Goal: Information Seeking & Learning: Check status

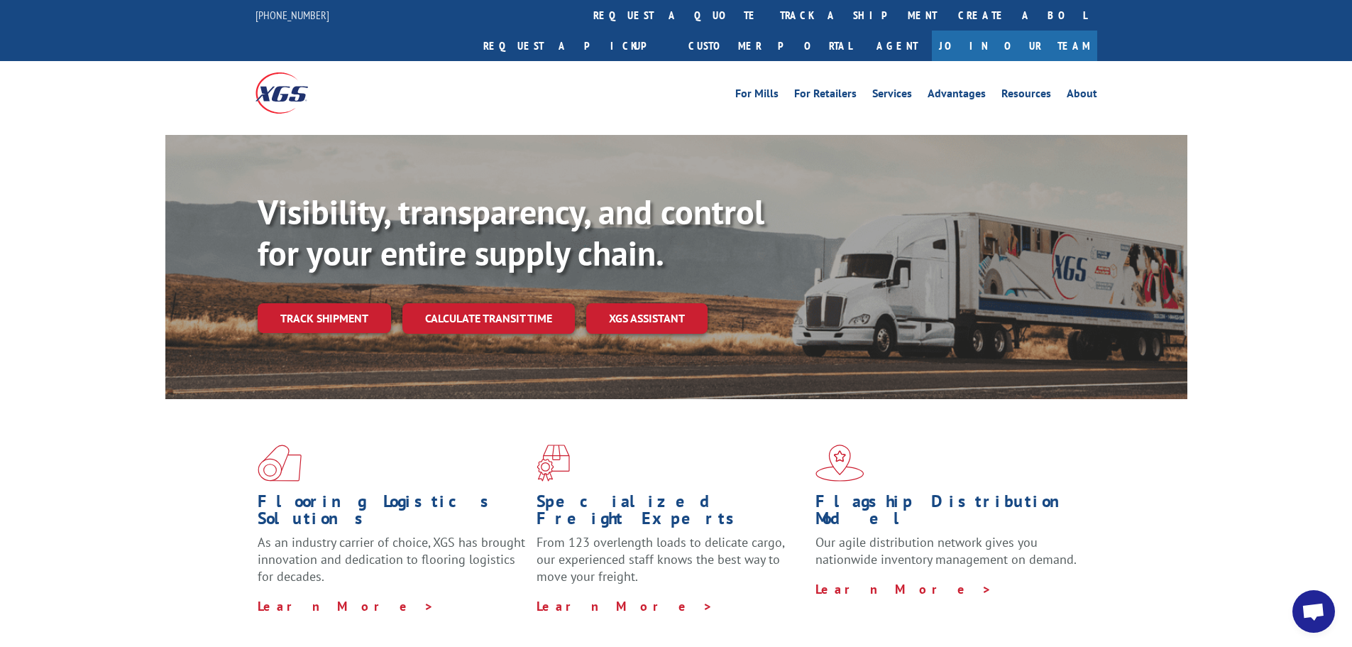
click at [769, 13] on link "track a shipment" at bounding box center [858, 15] width 178 height 31
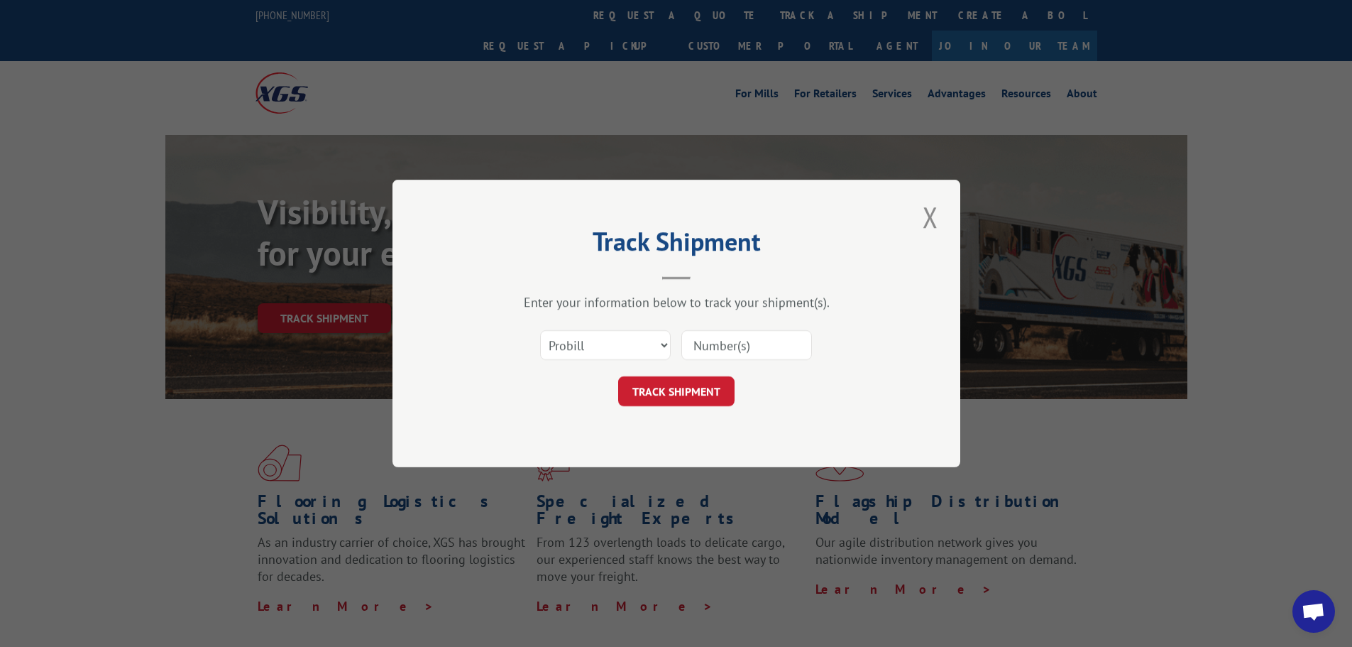
click at [749, 339] on input at bounding box center [746, 345] width 131 height 30
type input "17539451"
click button "TRACK SHIPMENT" at bounding box center [676, 391] width 116 height 30
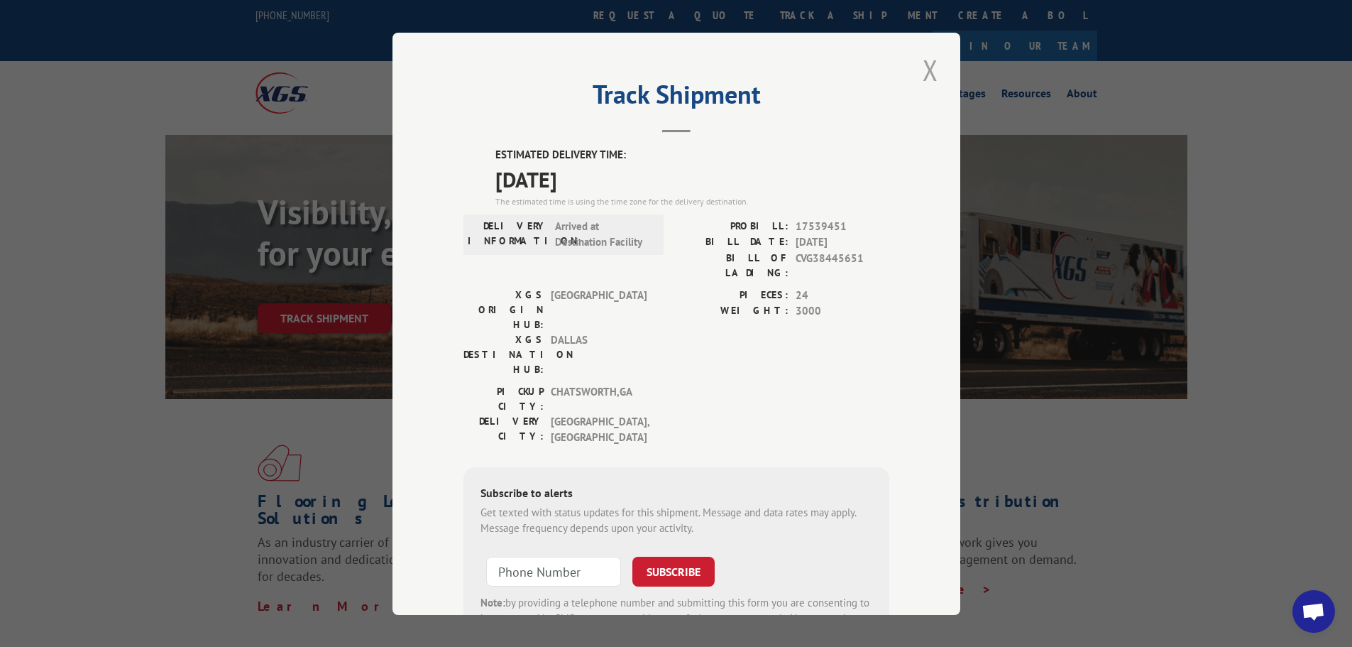
click at [922, 66] on button "Close modal" at bounding box center [930, 69] width 24 height 39
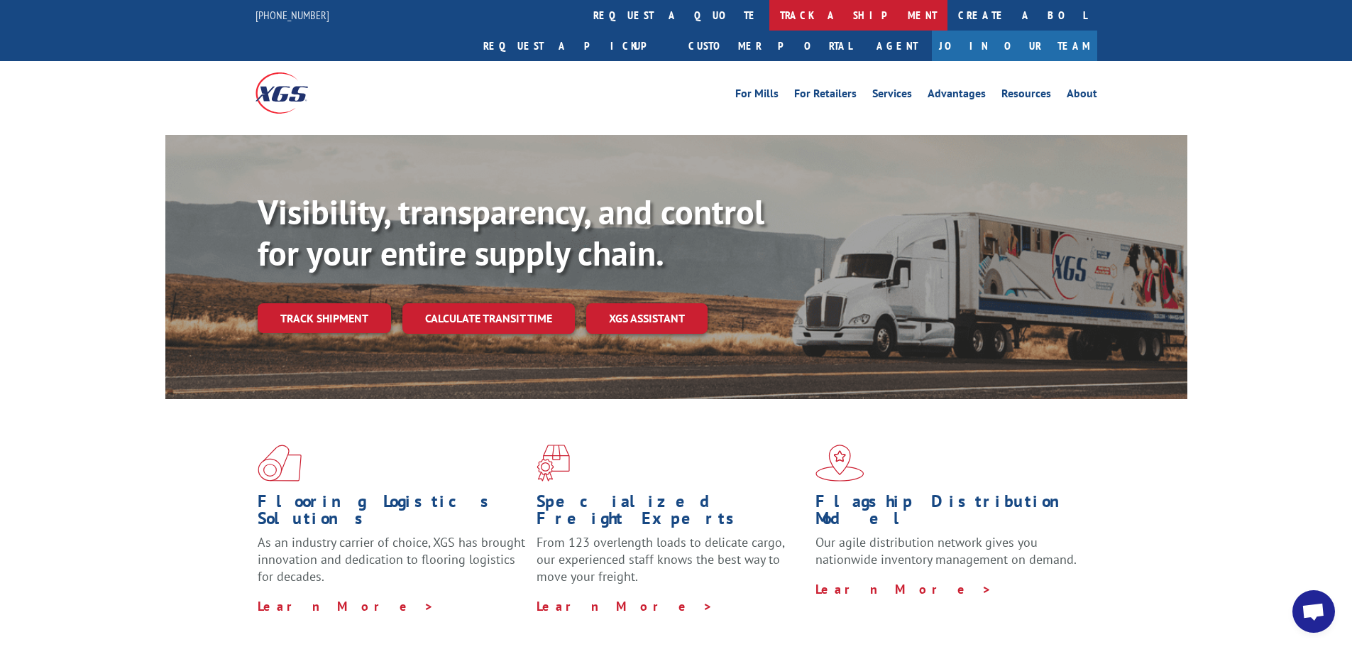
click at [769, 16] on link "track a shipment" at bounding box center [858, 15] width 178 height 31
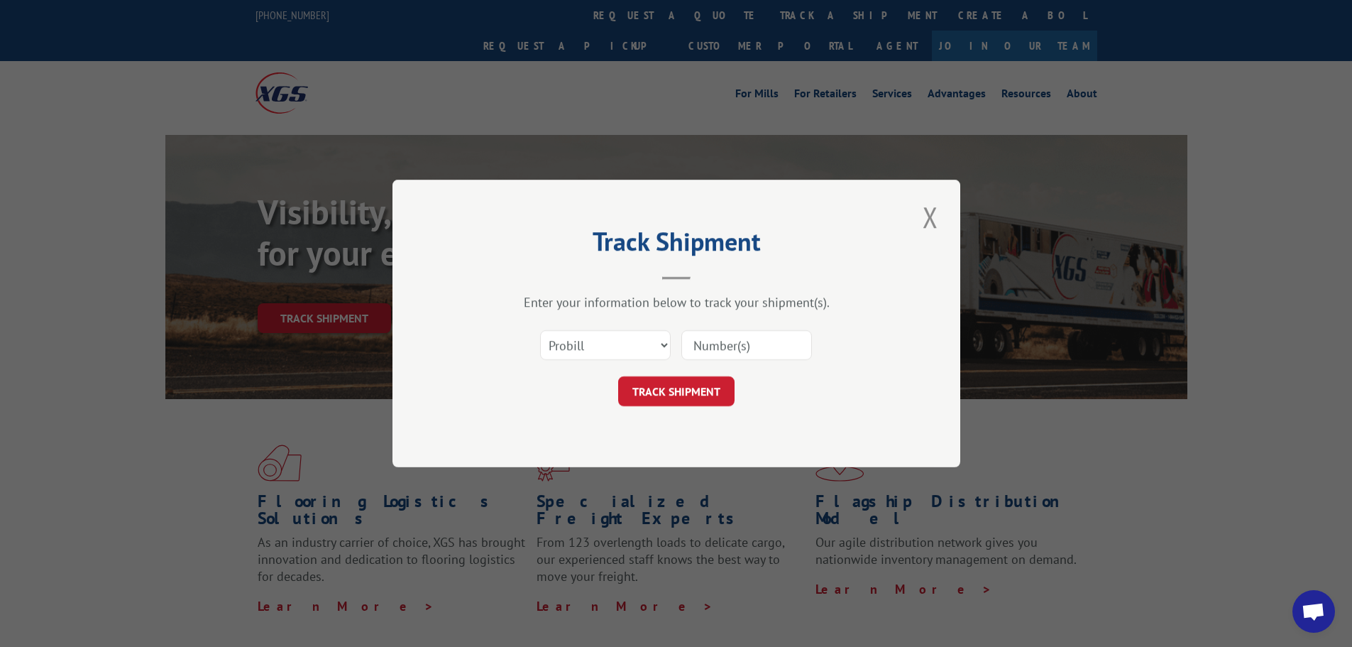
click at [740, 349] on input at bounding box center [746, 345] width 131 height 30
type input "17512069"
click button "TRACK SHIPMENT" at bounding box center [676, 391] width 116 height 30
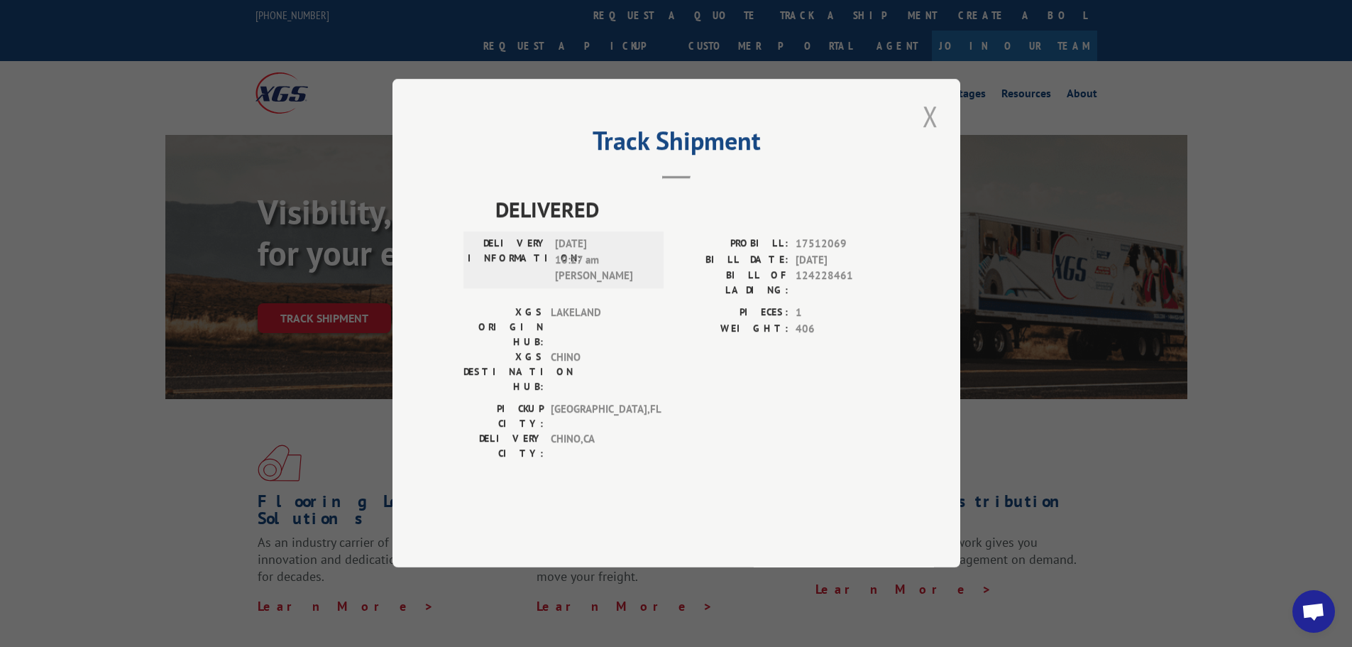
click at [924, 136] on button "Close modal" at bounding box center [930, 116] width 24 height 39
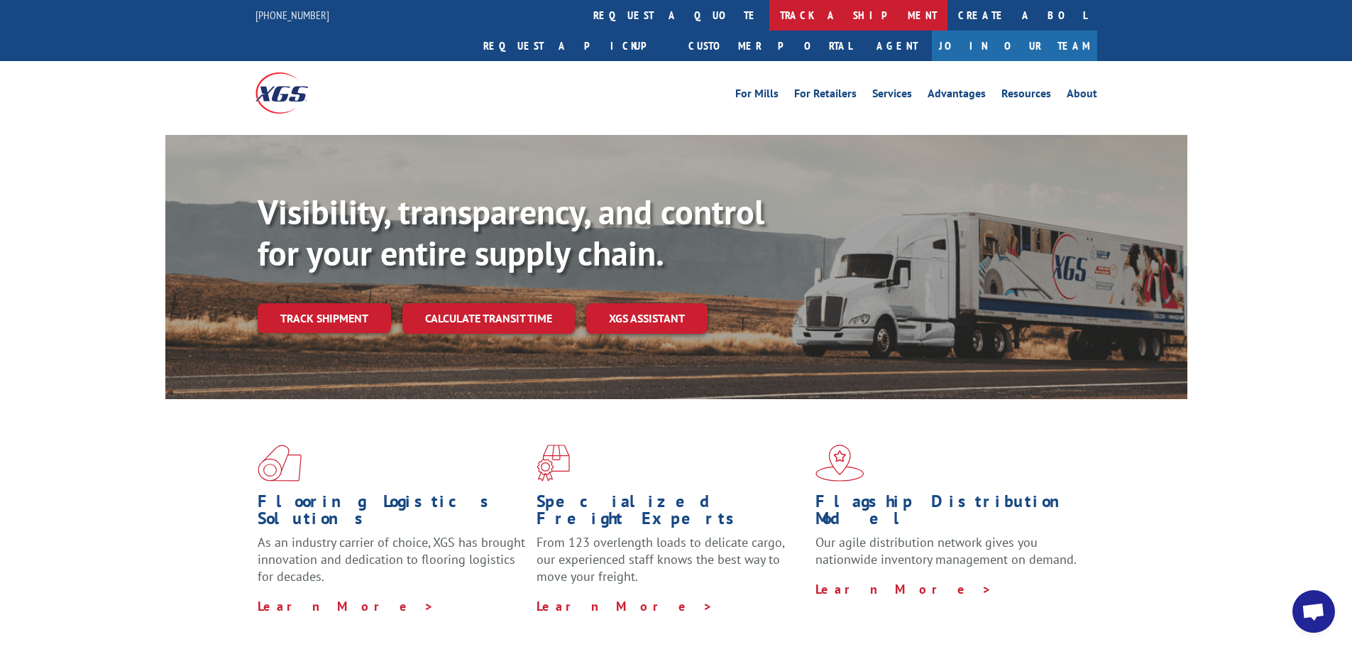
click at [769, 14] on link "track a shipment" at bounding box center [858, 15] width 178 height 31
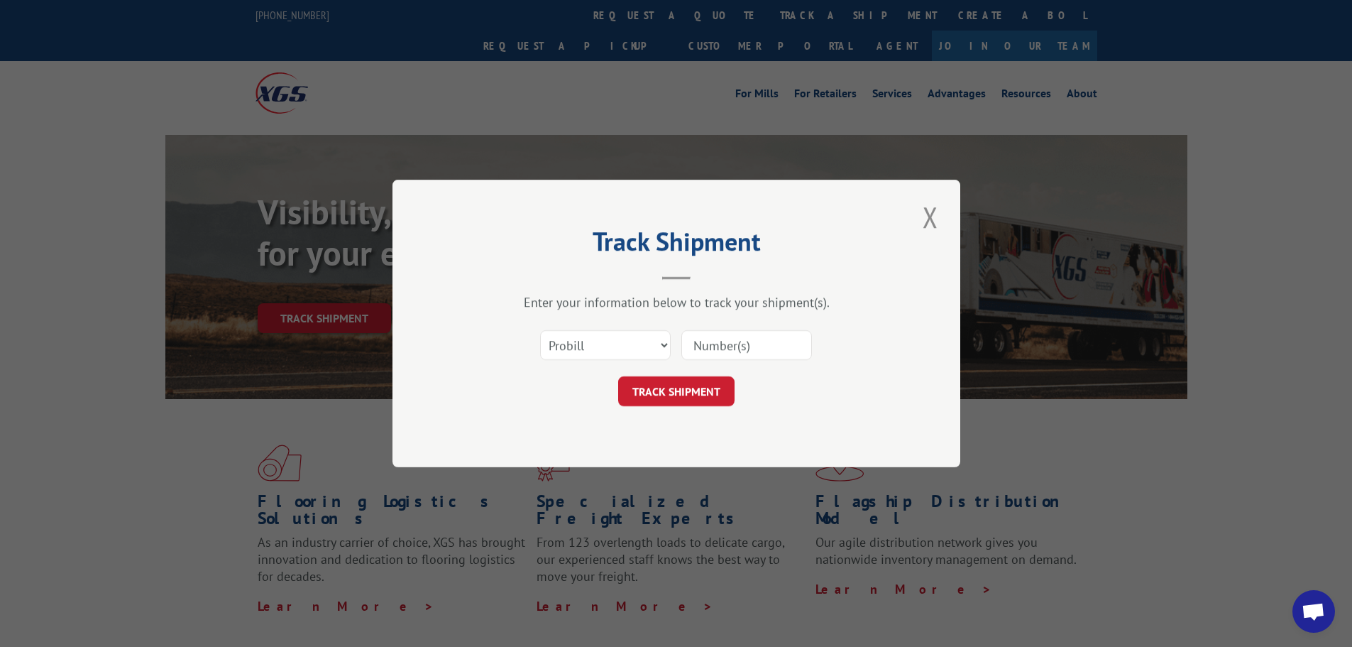
click at [752, 347] on input at bounding box center [746, 345] width 131 height 30
type input "1738627"
click button "TRACK SHIPMENT" at bounding box center [676, 391] width 116 height 30
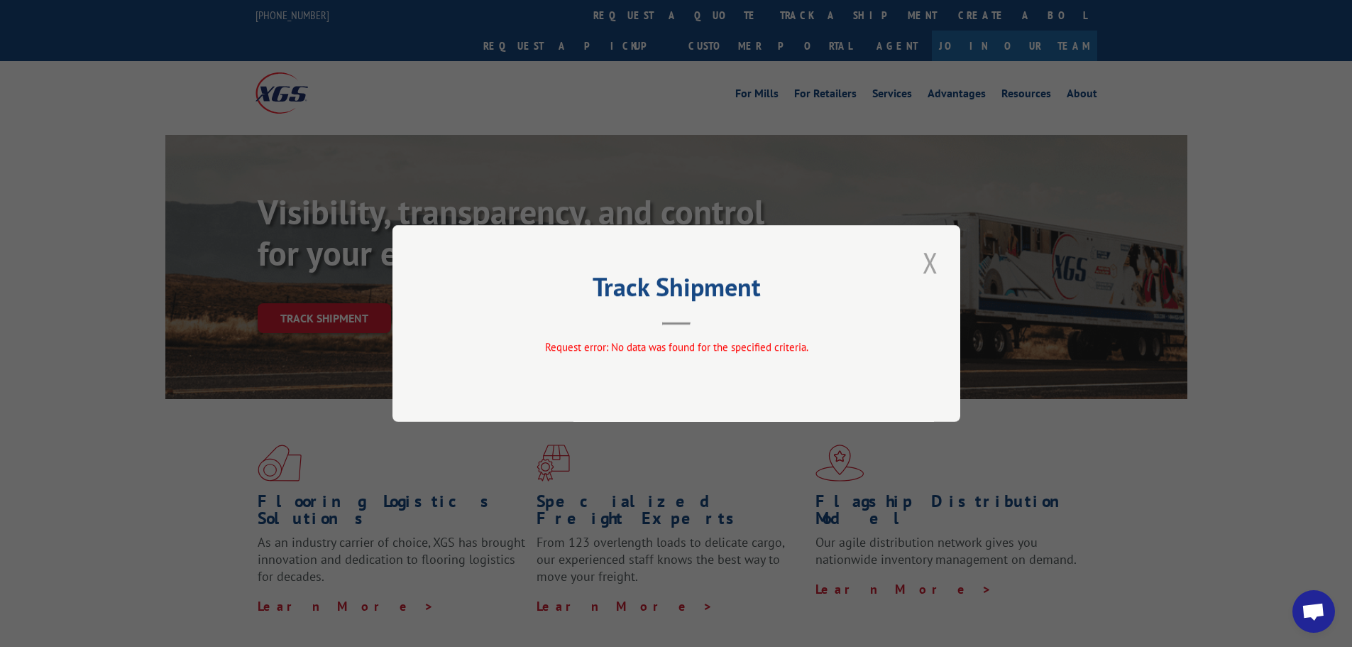
click at [922, 263] on button "Close modal" at bounding box center [930, 262] width 24 height 39
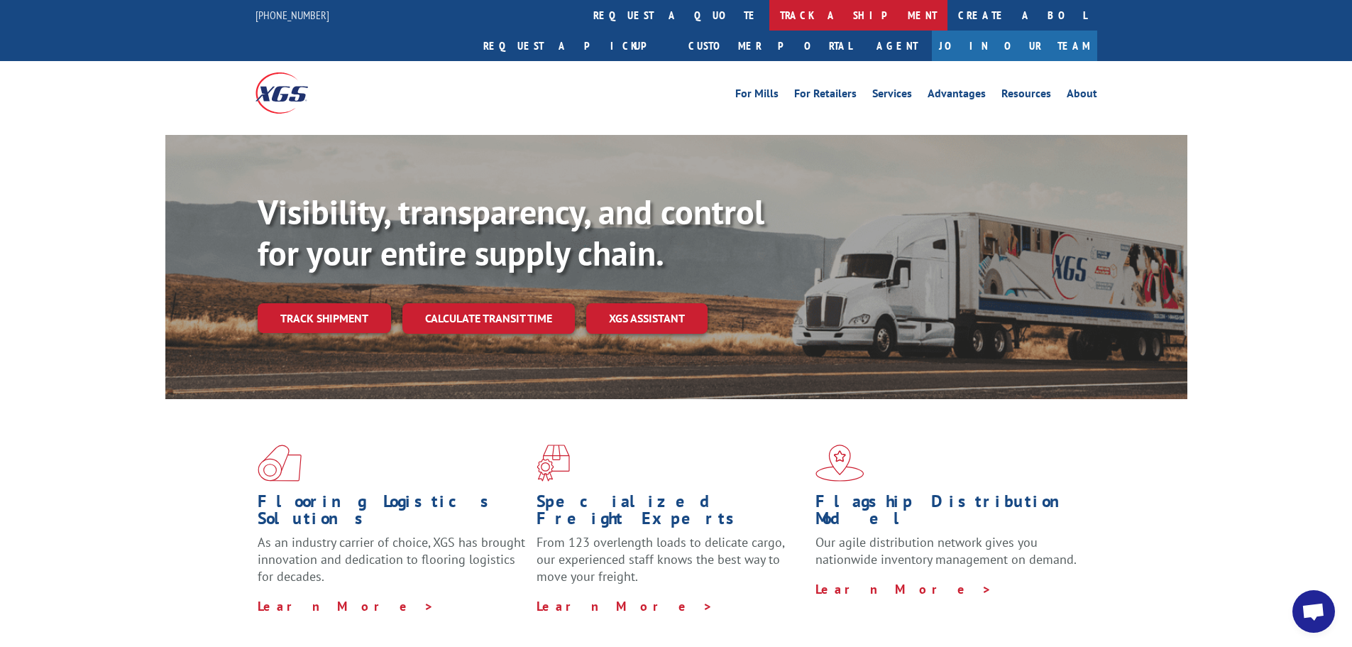
click at [769, 13] on link "track a shipment" at bounding box center [858, 15] width 178 height 31
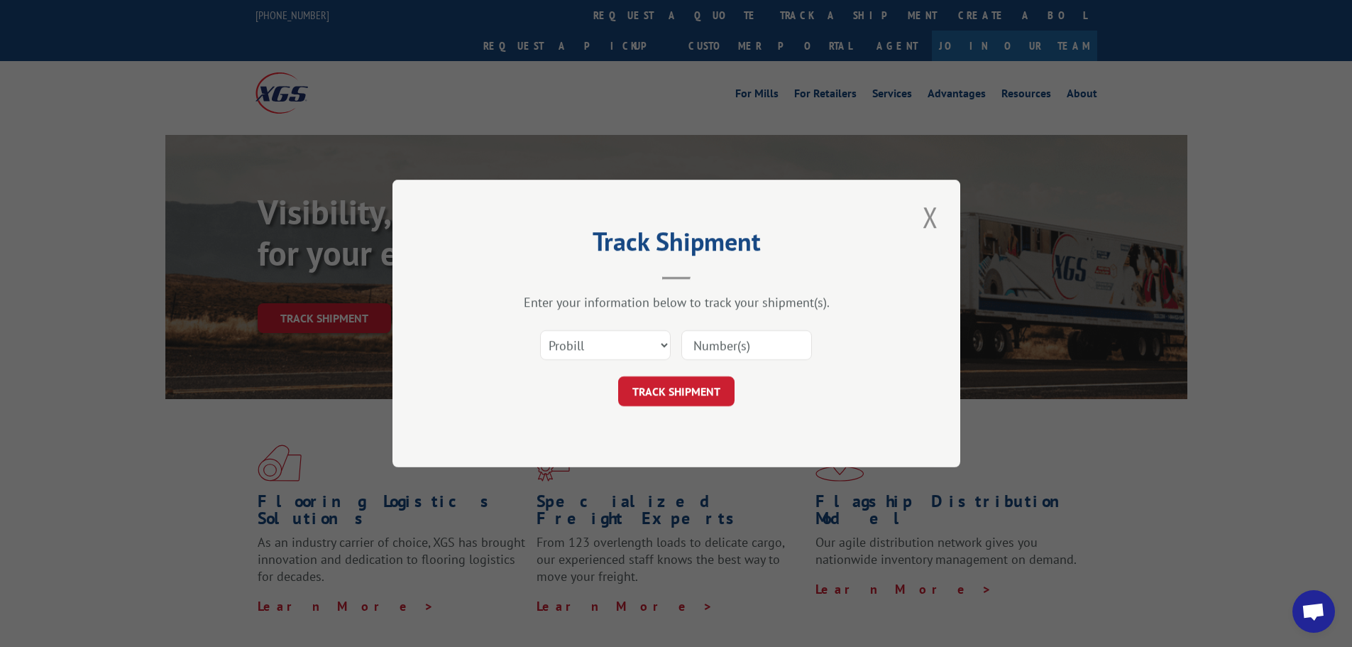
click at [724, 341] on input at bounding box center [746, 345] width 131 height 30
type input "17386327"
click button "TRACK SHIPMENT" at bounding box center [676, 391] width 116 height 30
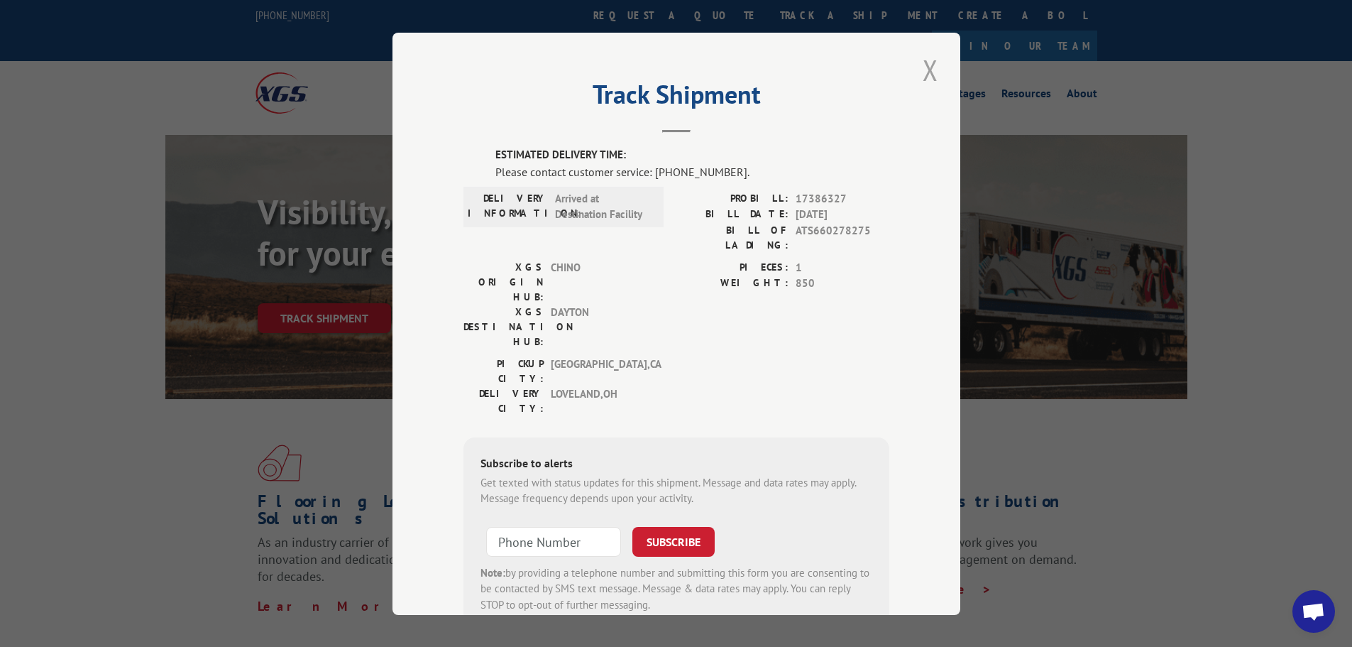
click at [923, 66] on button "Close modal" at bounding box center [930, 69] width 24 height 39
